Goal: Check status: Check status

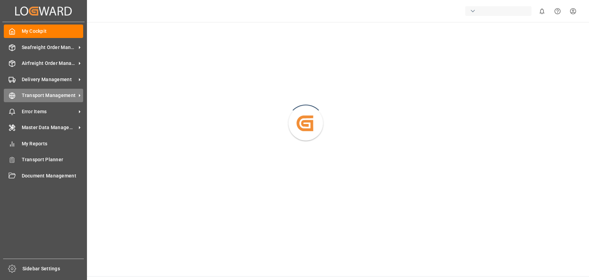
click at [4, 97] on div at bounding box center [10, 95] width 12 height 7
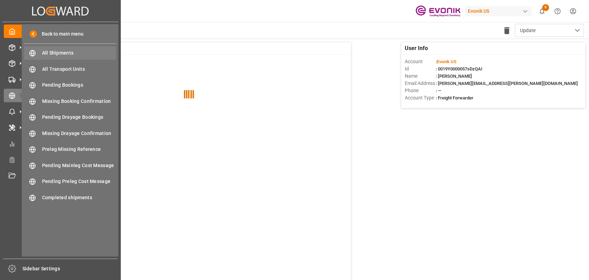
click at [67, 53] on span "All Shipments" at bounding box center [79, 52] width 74 height 7
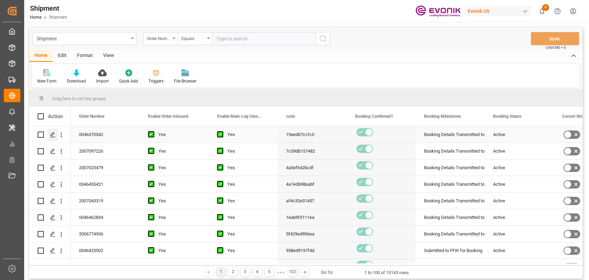
click at [52, 136] on icon "Press SPACE to select this row." at bounding box center [53, 135] width 6 height 6
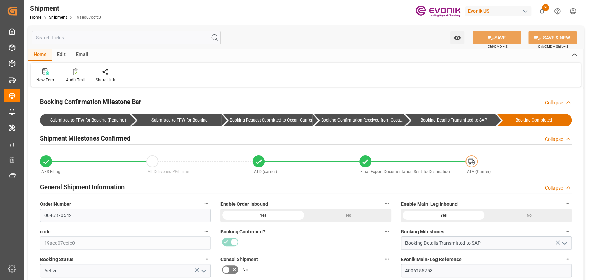
click at [88, 52] on div "Email" at bounding box center [82, 55] width 23 height 12
click at [60, 56] on div "Edit" at bounding box center [61, 55] width 19 height 12
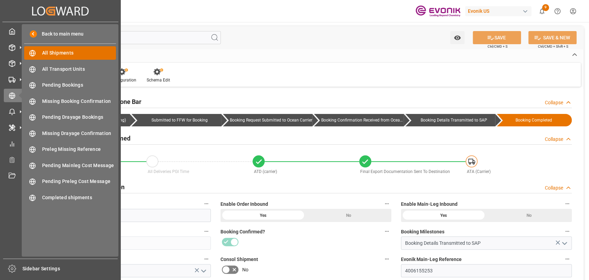
click at [53, 55] on span "All Shipments" at bounding box center [79, 52] width 74 height 7
